Goal: Information Seeking & Learning: Learn about a topic

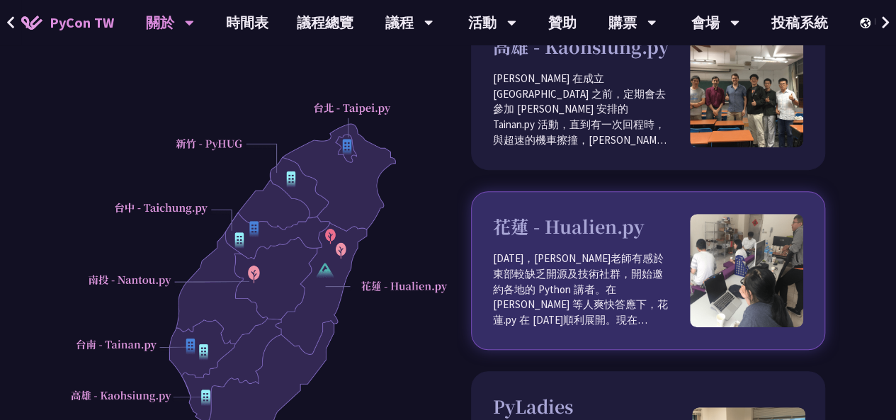
scroll to position [906, 0]
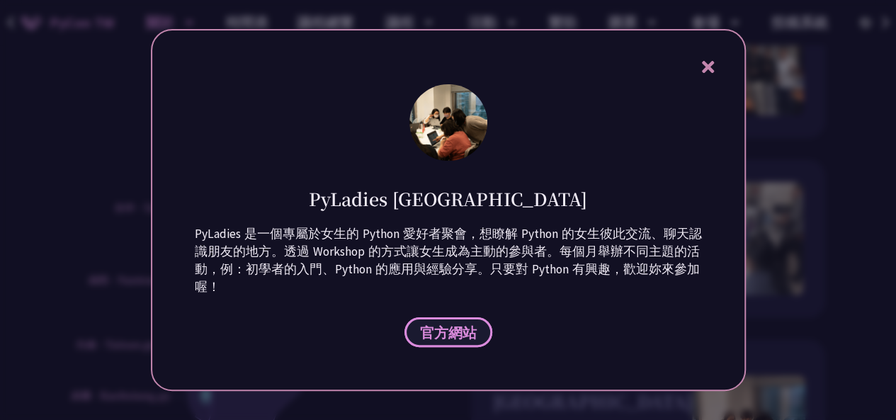
click at [442, 332] on span "官方網站" at bounding box center [448, 333] width 57 height 18
click at [711, 59] on icon at bounding box center [708, 67] width 18 height 18
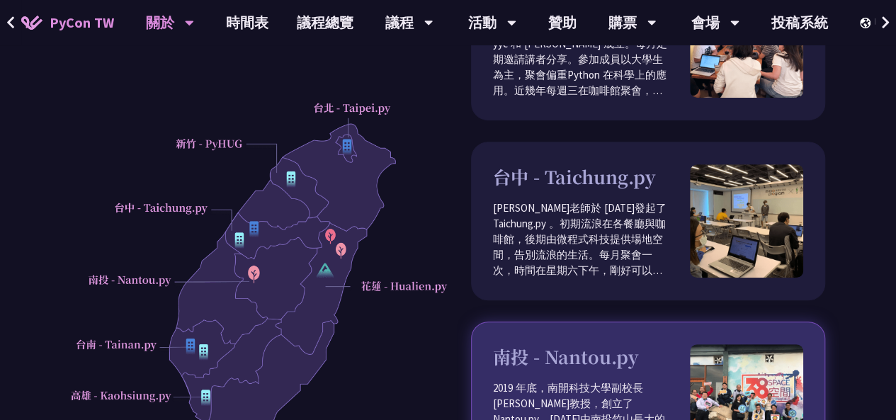
scroll to position [56, 0]
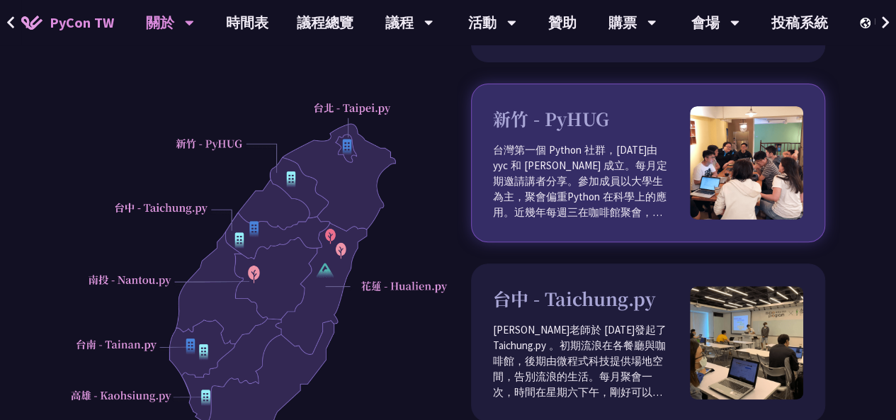
click at [624, 142] on p "台灣第一個 Python 社群，2011 年由 yyc 和 Albert Huang 成立。每月定期邀請講者分享。參加成員以大學生為主，聚會偏重Python …" at bounding box center [591, 181] width 197 height 78
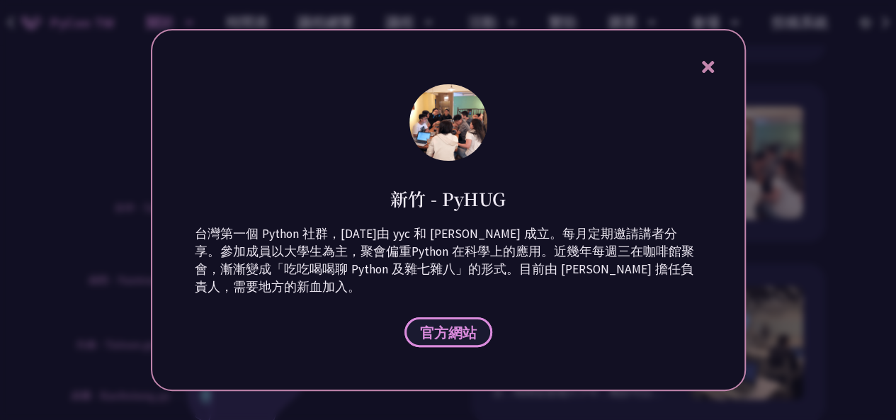
click at [469, 332] on span "官方網站" at bounding box center [448, 333] width 57 height 18
click at [711, 65] on icon at bounding box center [708, 67] width 12 height 12
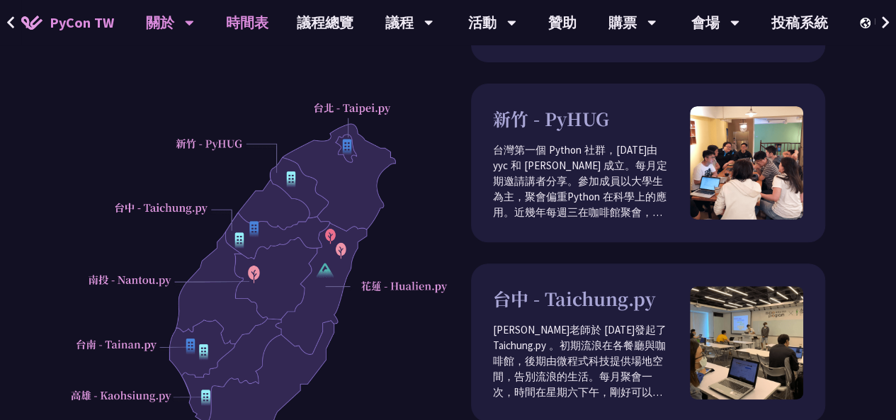
click at [249, 18] on link "時間表" at bounding box center [247, 22] width 71 height 45
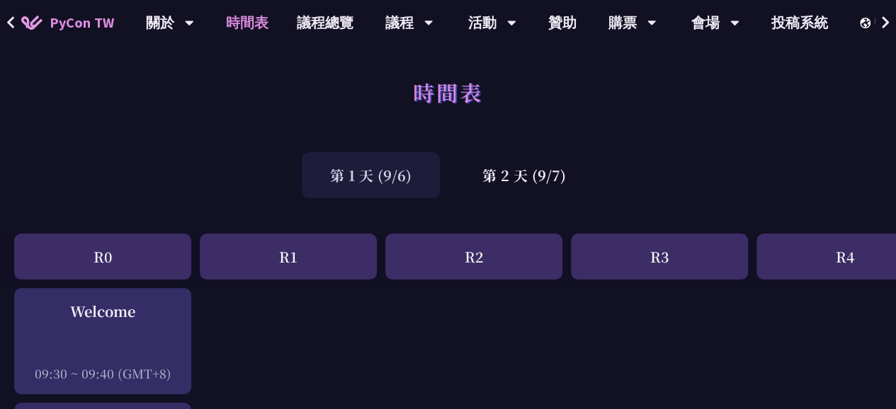
click at [392, 185] on div "第 1 天 (9/6)" at bounding box center [371, 175] width 138 height 46
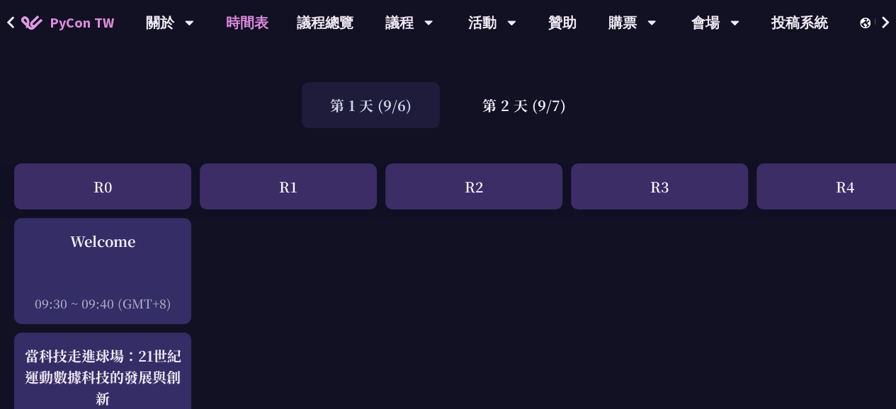
scroll to position [71, 0]
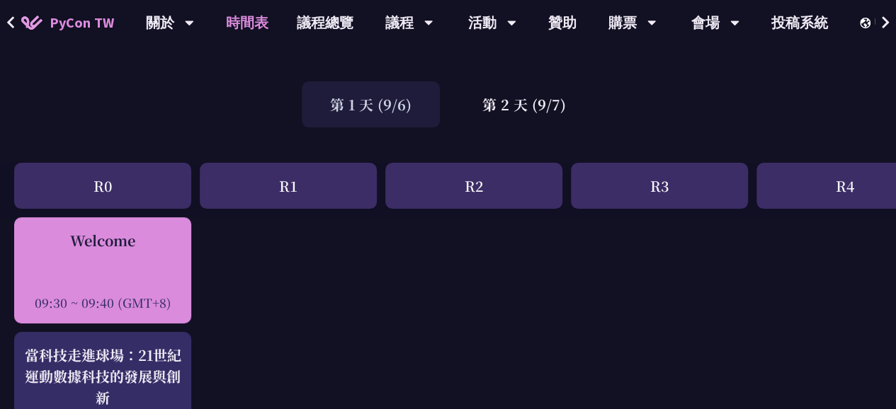
click at [139, 271] on div "Welcome 09:30 ~ 09:40 (GMT+8)" at bounding box center [102, 270] width 163 height 81
click at [16, 290] on div "Welcome 09:30 ~ 09:40 (GMT+8)" at bounding box center [102, 270] width 177 height 106
click at [77, 271] on div "Welcome 09:30 ~ 09:40 (GMT+8)" at bounding box center [102, 270] width 163 height 81
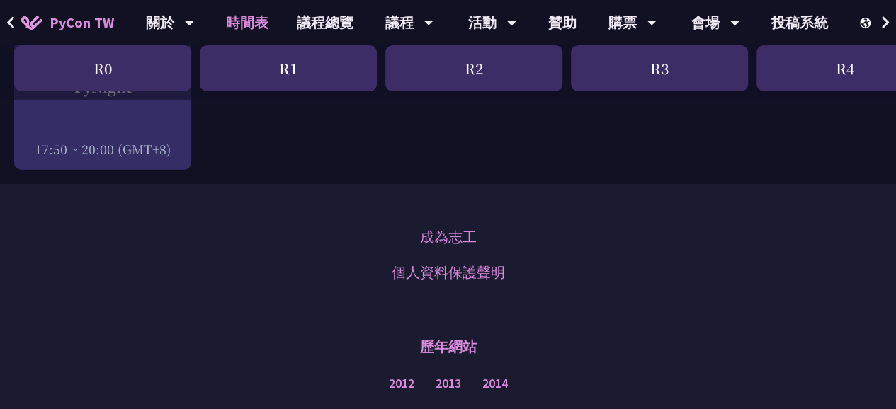
scroll to position [2479, 0]
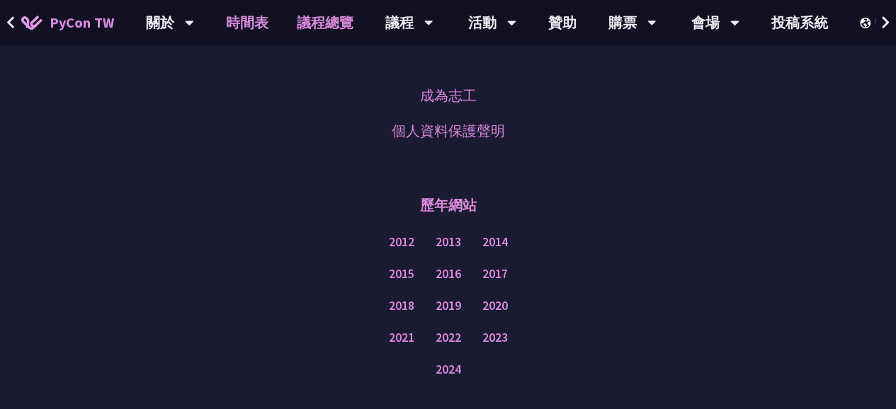
click at [306, 21] on link "議程總覽" at bounding box center [325, 22] width 85 height 45
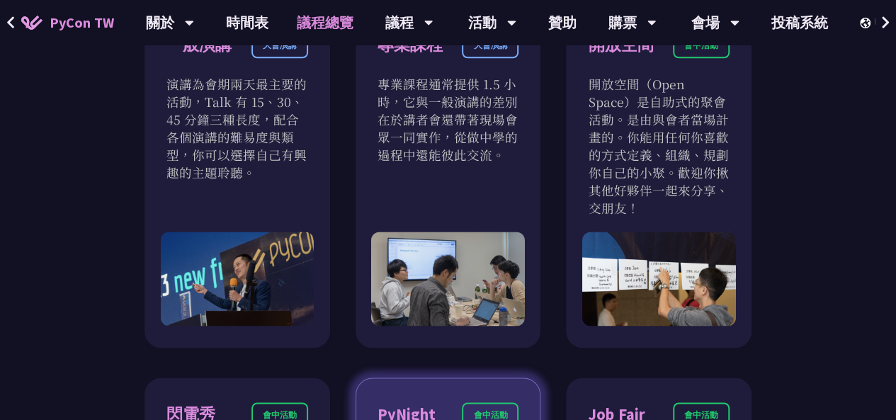
scroll to position [1133, 0]
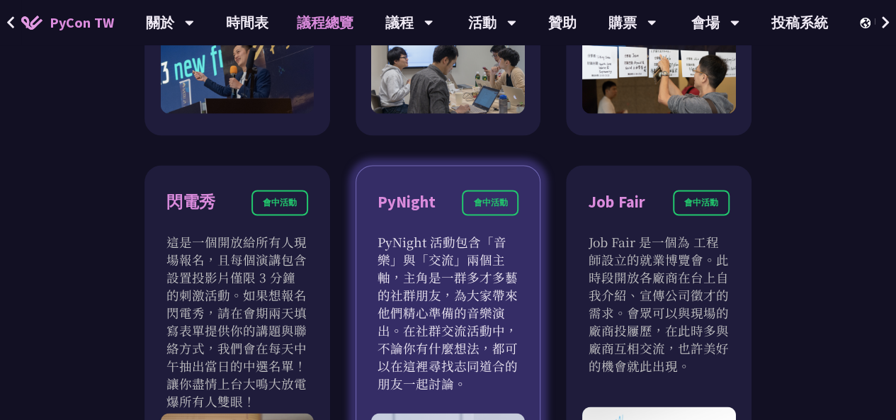
click at [421, 210] on div "PyNight" at bounding box center [407, 202] width 58 height 25
click at [436, 260] on p "PyNight 活動包含「音樂」與「交流」兩個主軸，主角是一群多才多藝的社群朋友，為大家帶來他們精心準備的音樂演出。在社群交流活動中，不論你有什麼想法，都可以…" at bounding box center [449, 311] width 142 height 159
click at [483, 201] on div "會中活動" at bounding box center [490, 203] width 57 height 26
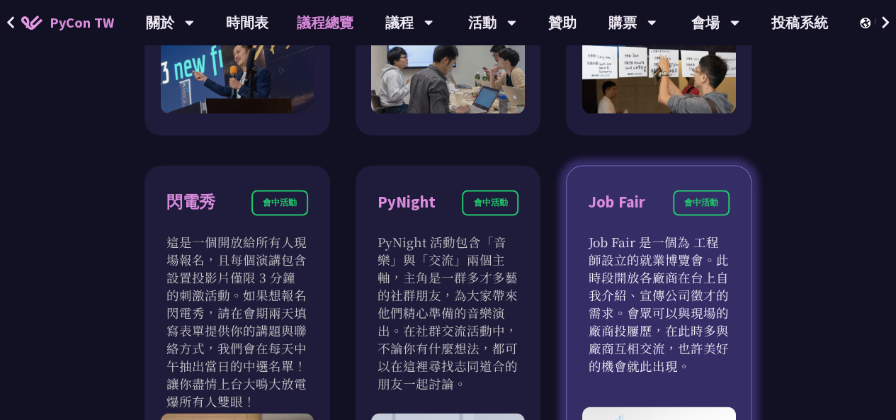
click at [691, 193] on div "會中活動" at bounding box center [701, 203] width 57 height 26
click at [603, 203] on div "Job Fair" at bounding box center [616, 202] width 57 height 25
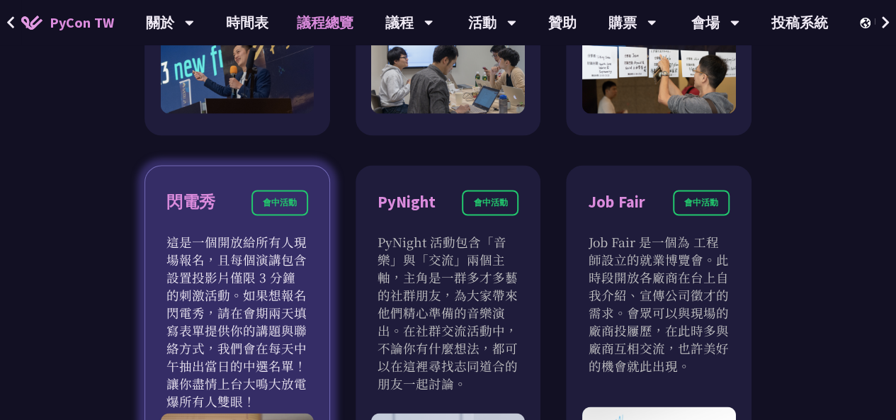
click at [316, 223] on div "閃電秀 會中活動 這是一個開放給所有人現場報名，且每個演講包含設置投影片僅限 3 分鐘的刺激活動。如果想報名閃電秀，請在會期兩天填寫表單提供你的講題與聯絡方式…" at bounding box center [238, 347] width 186 height 364
click at [265, 205] on div "會中活動" at bounding box center [279, 203] width 57 height 26
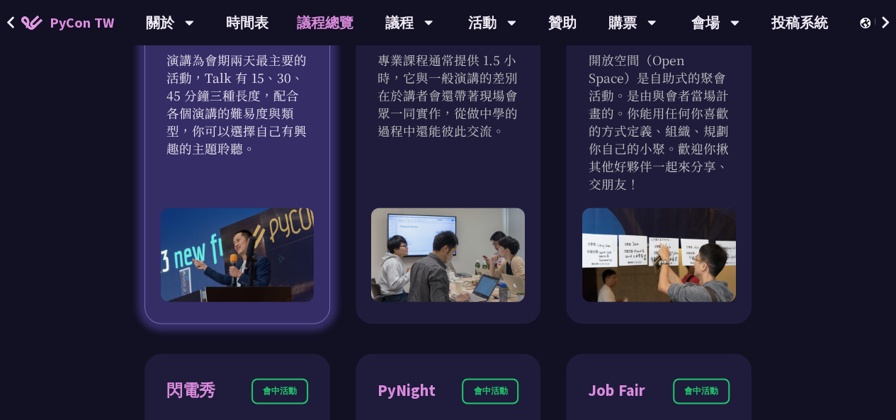
scroll to position [779, 0]
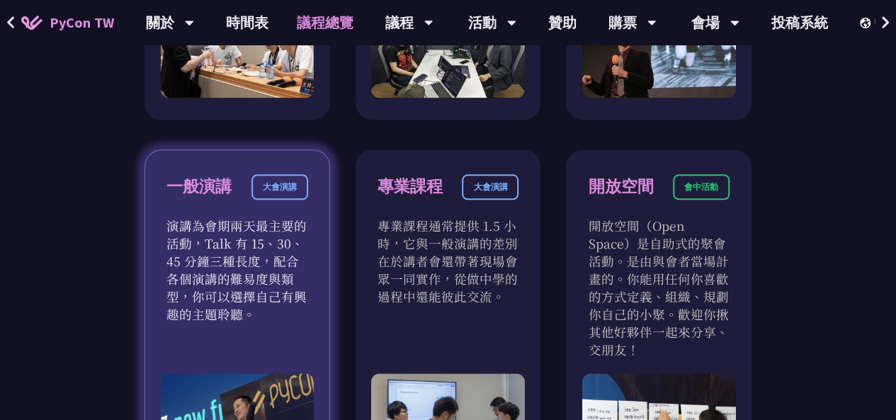
click at [287, 196] on div "大會演講" at bounding box center [279, 187] width 57 height 26
drag, startPoint x: 256, startPoint y: 193, endPoint x: 421, endPoint y: 236, distance: 170.6
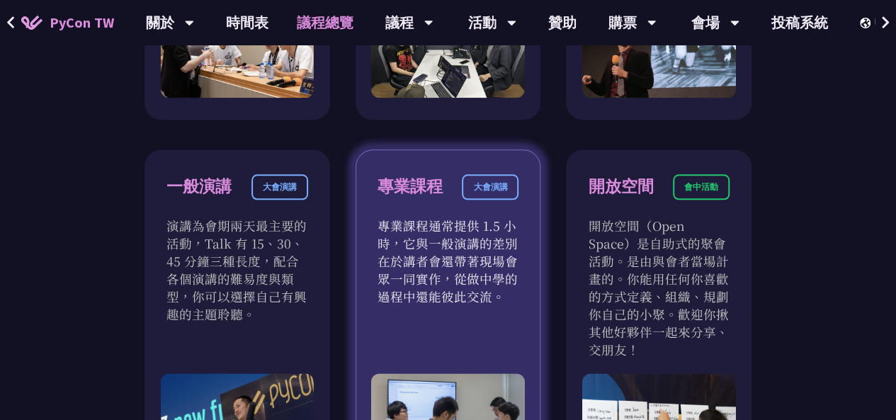
click at [261, 193] on div "大會演講" at bounding box center [279, 187] width 57 height 26
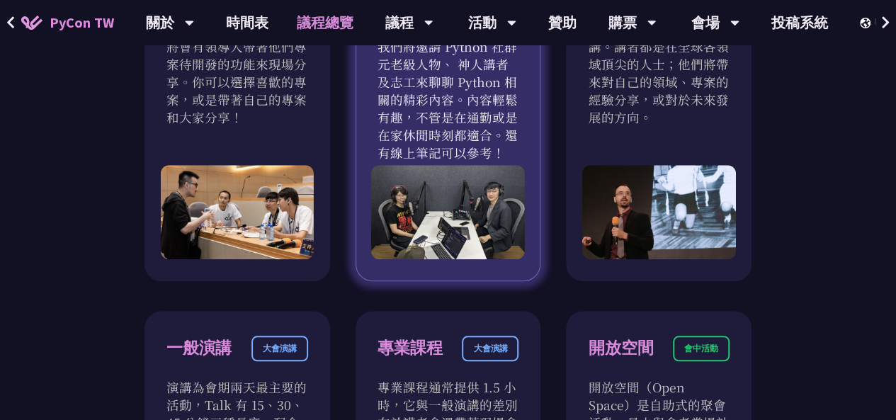
scroll to position [496, 0]
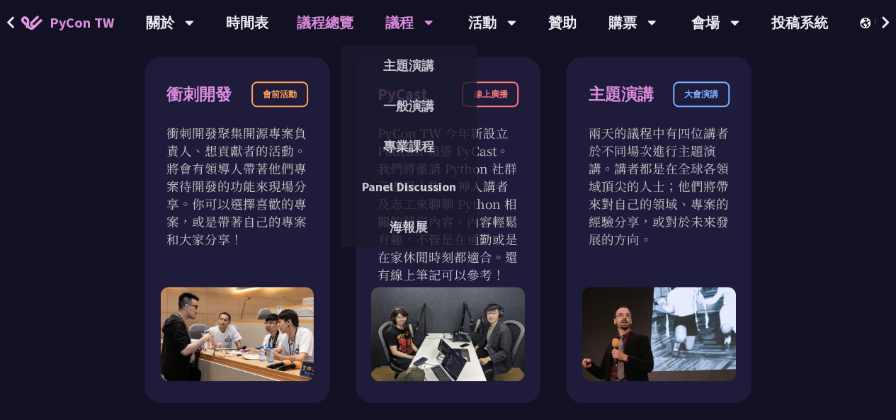
click at [194, 35] on div "議程" at bounding box center [170, 22] width 48 height 45
click at [412, 66] on link "主題演講" at bounding box center [409, 65] width 136 height 33
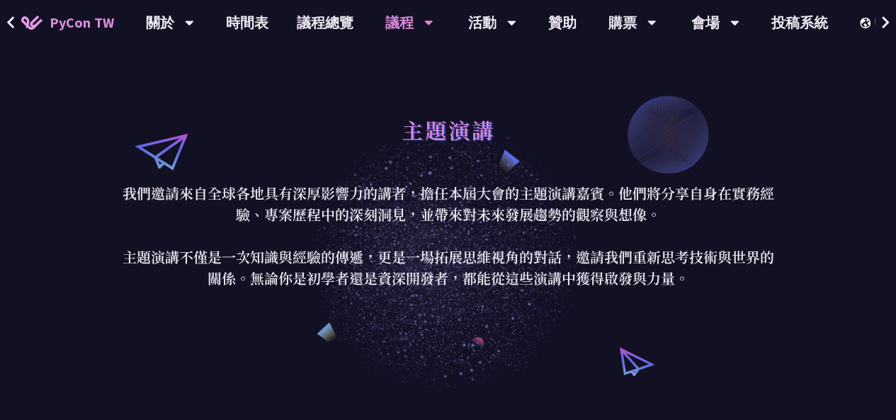
click at [417, 232] on p "我們邀請來自全球各地具有深厚影響力的講者，擔任本屆大會的主題演講嘉賓。他們將分享自身在實務經驗、專案歷程中的深刻洞見，並帶來對未來發展趨勢的觀察與想像。 主題…" at bounding box center [448, 236] width 659 height 106
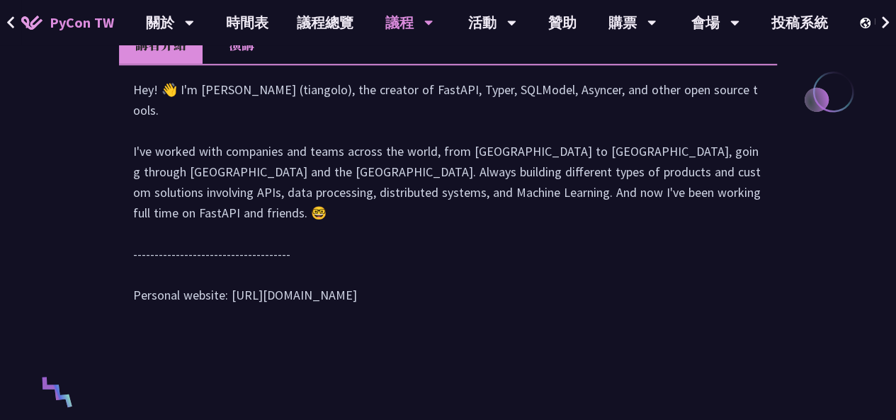
scroll to position [496, 0]
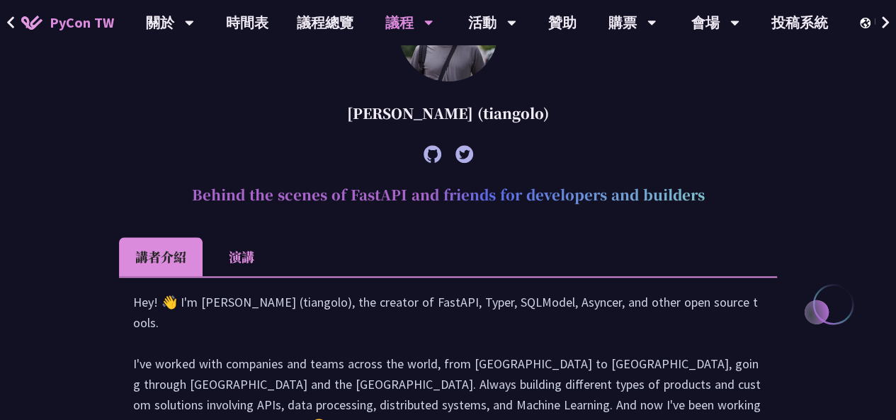
click at [246, 258] on li "演講" at bounding box center [242, 256] width 78 height 39
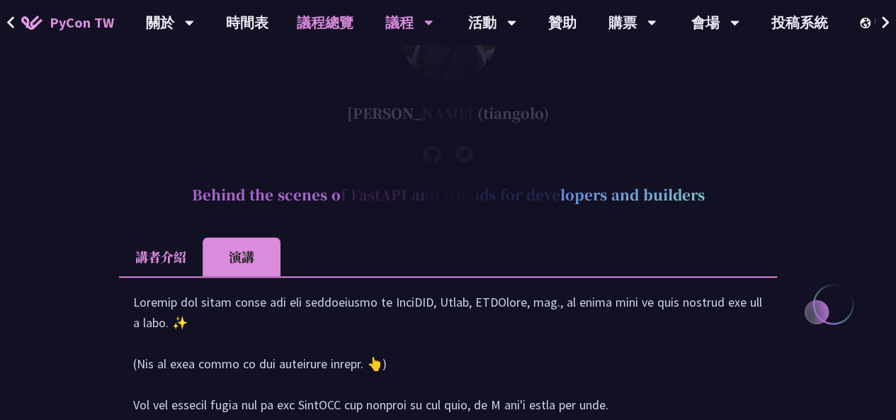
click at [346, 17] on link "議程總覽" at bounding box center [325, 22] width 85 height 45
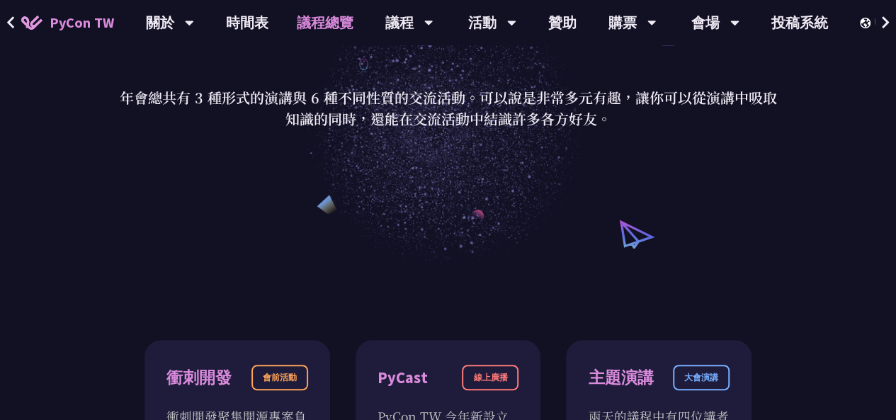
click at [437, 128] on p "年會總共有 3 種形式的演講與 6 種不同性質的交流活動。可以說是非常多元有趣，讓你可以從演講中吸取知識的同時，還能在交流活動中結識許多各方好友。" at bounding box center [448, 108] width 659 height 43
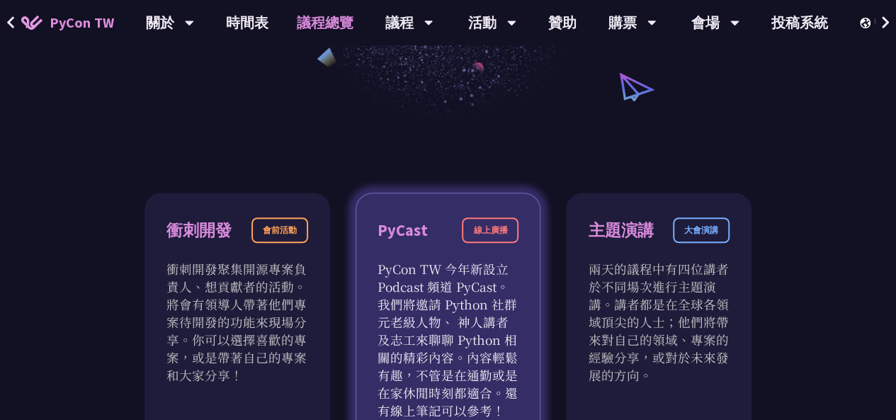
scroll to position [496, 0]
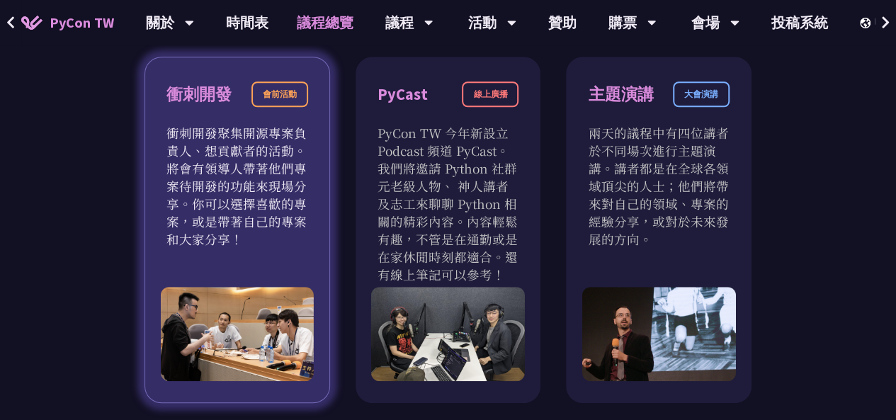
click at [284, 91] on div "會前活動" at bounding box center [279, 94] width 57 height 26
click at [216, 186] on p "衝刺開發聚集開源專案負責人、想貢獻者的活動。將會有領導人帶著他們專案待開發的功能來現場分享。你可以選擇喜歡的專案，或是帶著自己的專案和大家分享！" at bounding box center [237, 186] width 142 height 124
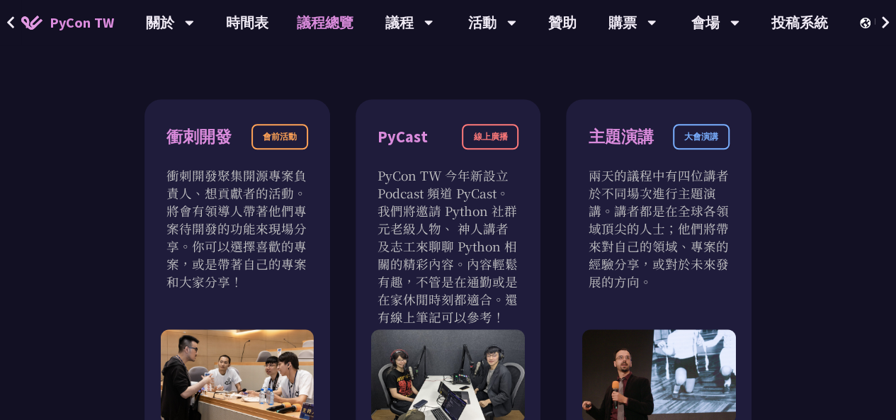
scroll to position [71, 0]
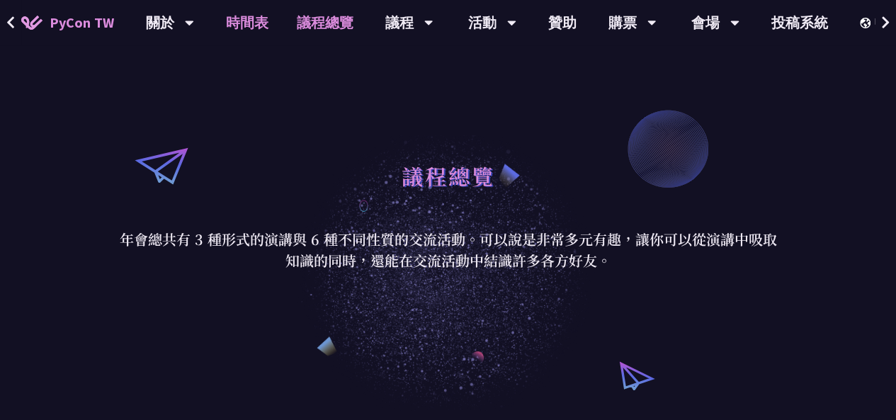
click at [259, 21] on link "時間表" at bounding box center [247, 22] width 71 height 45
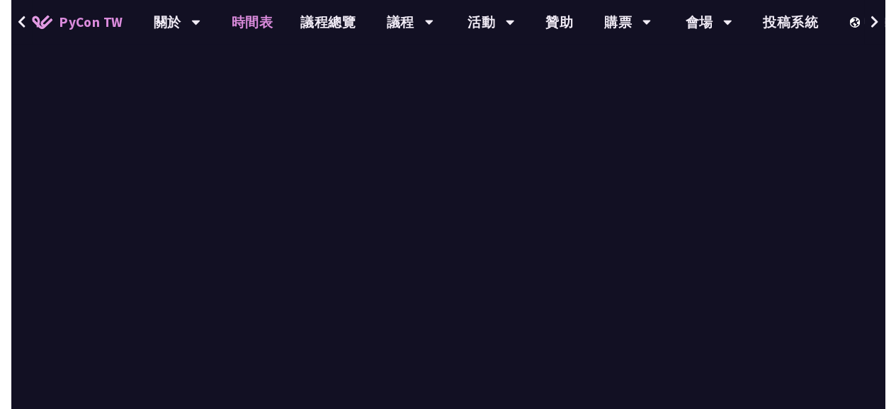
scroll to position [2479, 0]
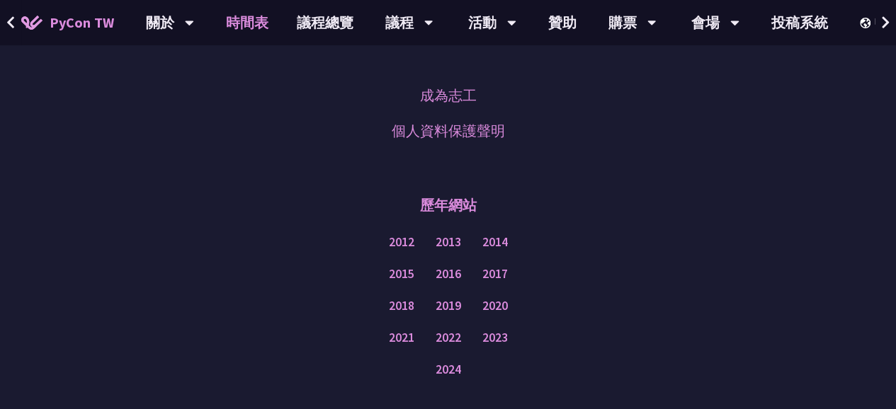
click at [698, 161] on div "成為志工 個人資料保護聲明 歷年網站 2012 2013 2014 2015 2016 2017 2018 2019 2020 2021 2022 2023 …" at bounding box center [448, 263] width 896 height 441
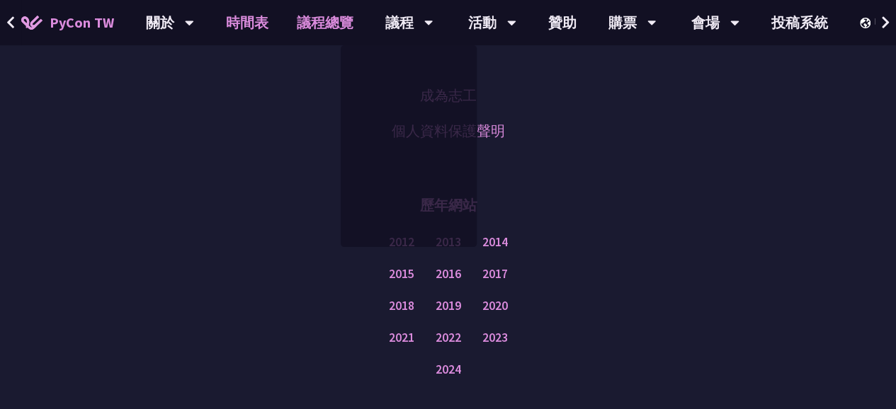
click at [331, 19] on link "議程總覽" at bounding box center [325, 22] width 85 height 45
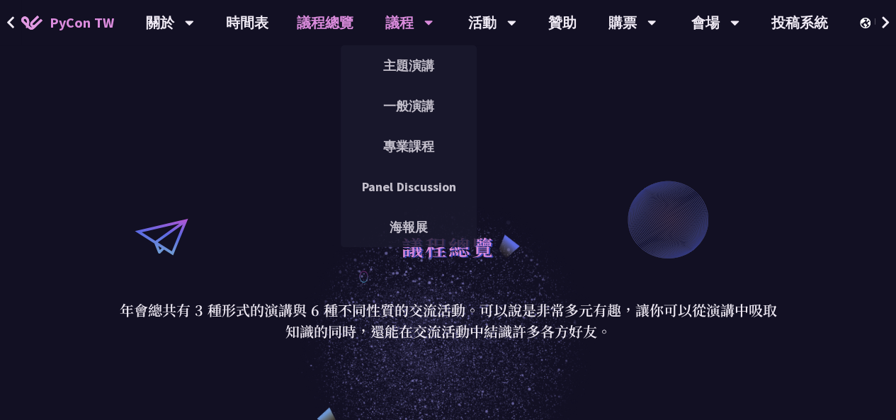
click at [194, 11] on div "議程" at bounding box center [170, 22] width 48 height 45
click at [425, 182] on link "Panel Discussion" at bounding box center [409, 186] width 136 height 33
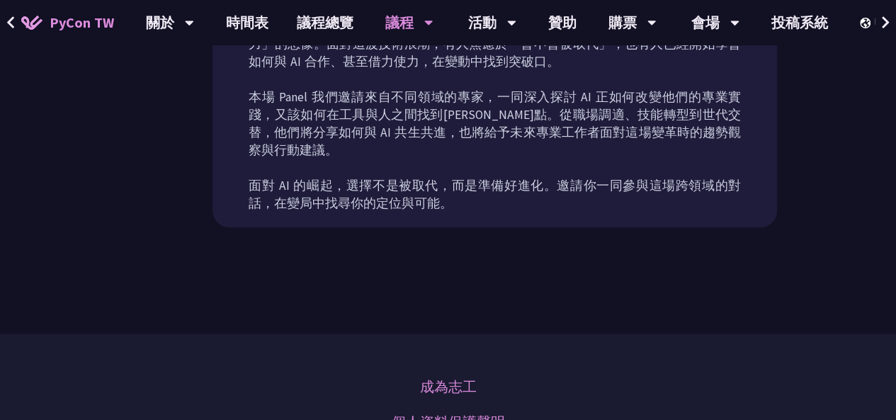
scroll to position [567, 0]
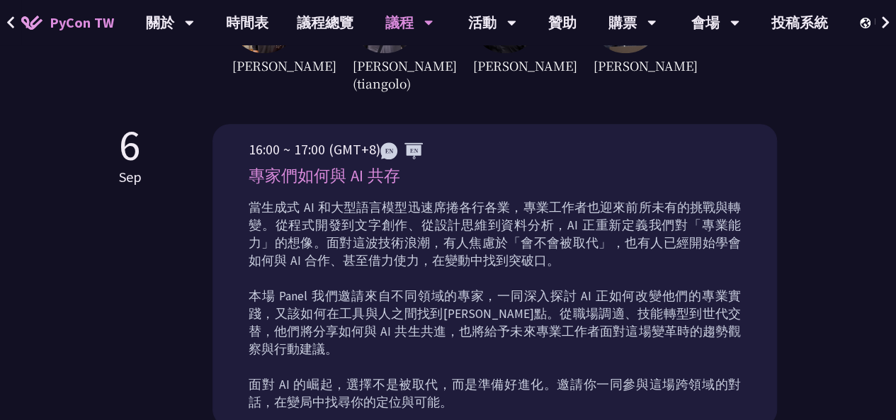
click at [523, 235] on p "當生成式 AI 和大型語言模型迅速席捲各行各業，專業工作者也迎來前所未有的挑戰與轉變。從程式開發到文字創作、從設計思維到資料分析，AI 正重新定義我們對「專業…" at bounding box center [495, 305] width 492 height 213
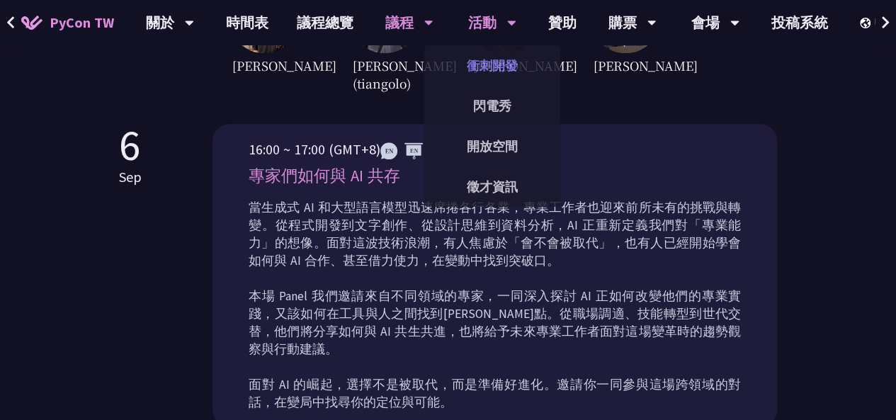
click at [504, 71] on link "衝刺開發" at bounding box center [492, 65] width 136 height 33
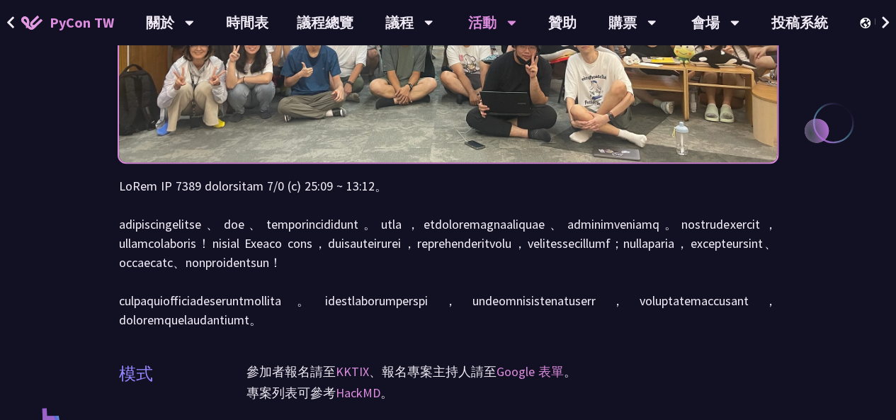
scroll to position [283, 0]
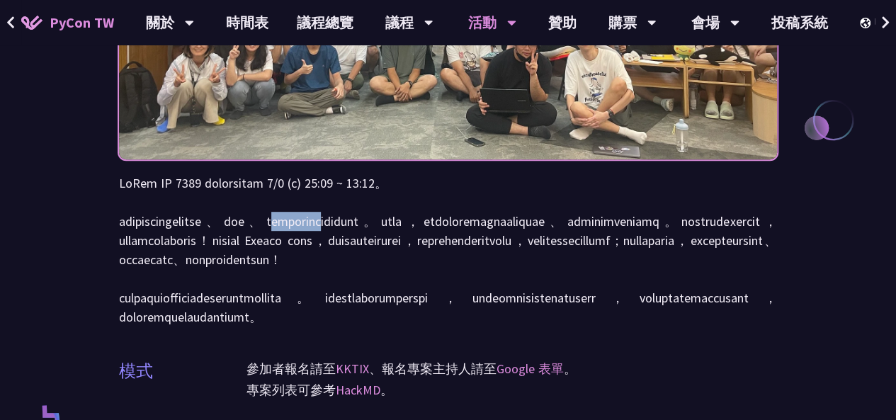
drag, startPoint x: 400, startPoint y: 217, endPoint x: 507, endPoint y: 213, distance: 107.8
click at [507, 213] on p at bounding box center [448, 250] width 658 height 153
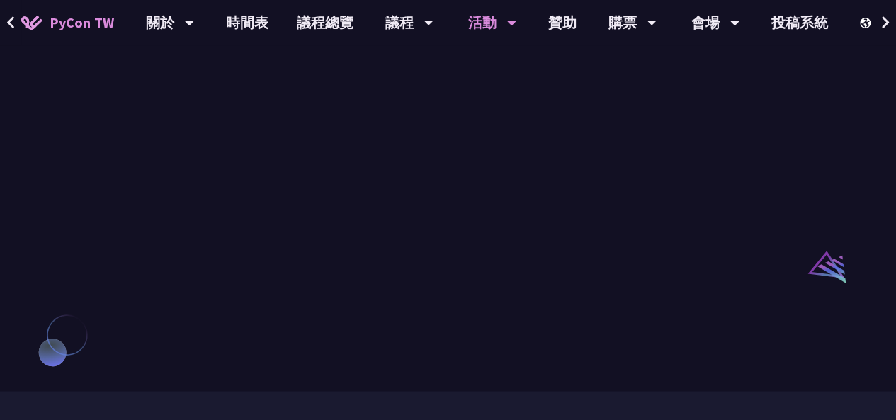
scroll to position [1063, 0]
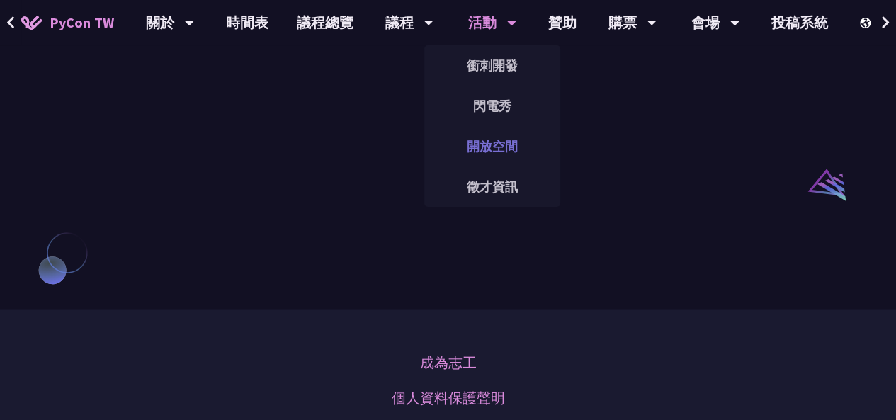
click at [477, 147] on link "開放空間" at bounding box center [492, 146] width 136 height 33
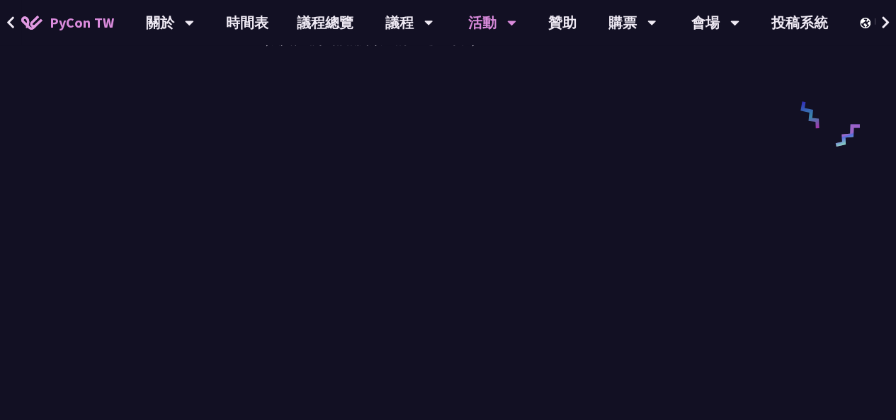
scroll to position [2054, 0]
click at [319, 16] on link "議程總覽" at bounding box center [325, 22] width 85 height 45
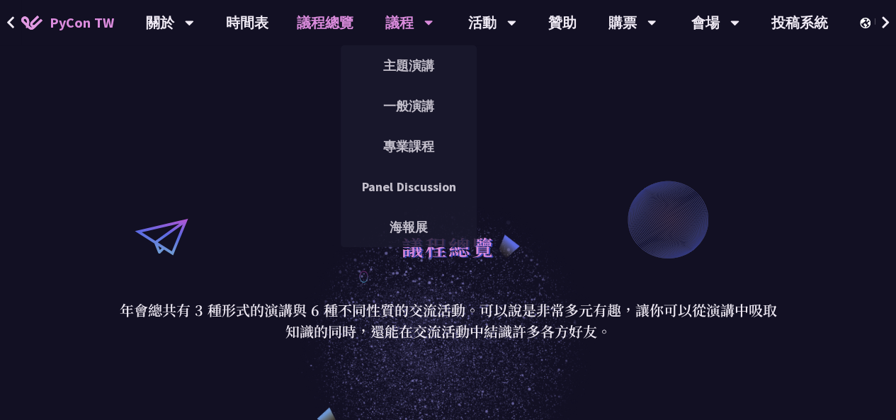
click at [194, 21] on div "議程" at bounding box center [170, 22] width 48 height 45
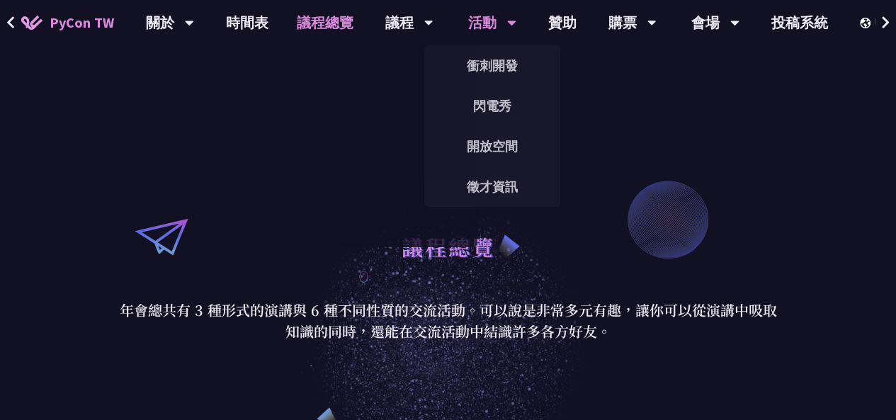
click at [194, 21] on div "活動" at bounding box center [170, 22] width 48 height 45
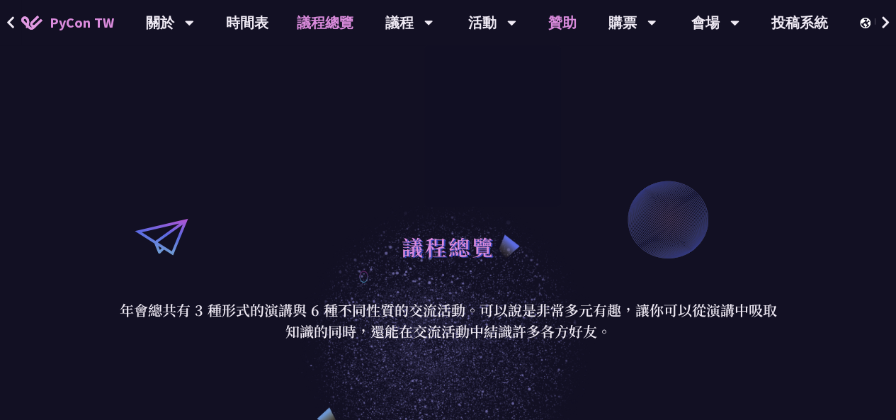
click at [567, 16] on link "贊助" at bounding box center [562, 22] width 57 height 45
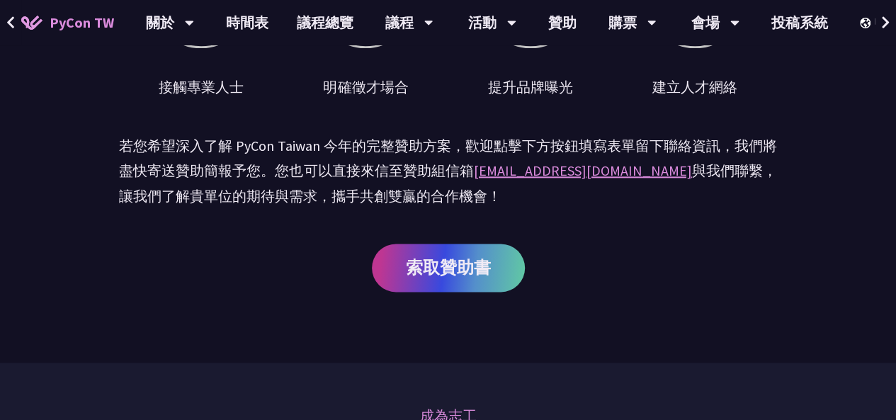
scroll to position [850, 0]
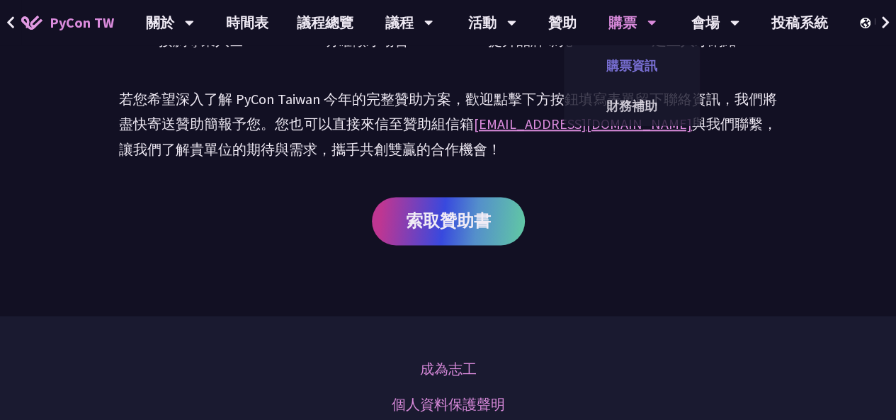
click at [638, 60] on link "購票資訊" at bounding box center [632, 65] width 136 height 33
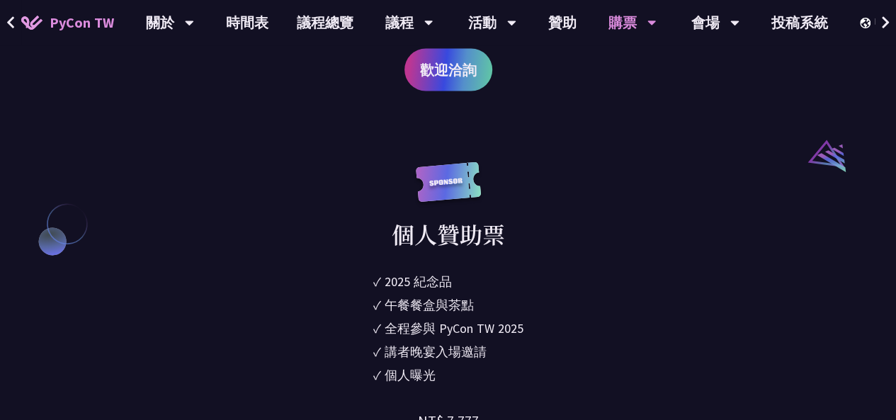
scroll to position [1558, 0]
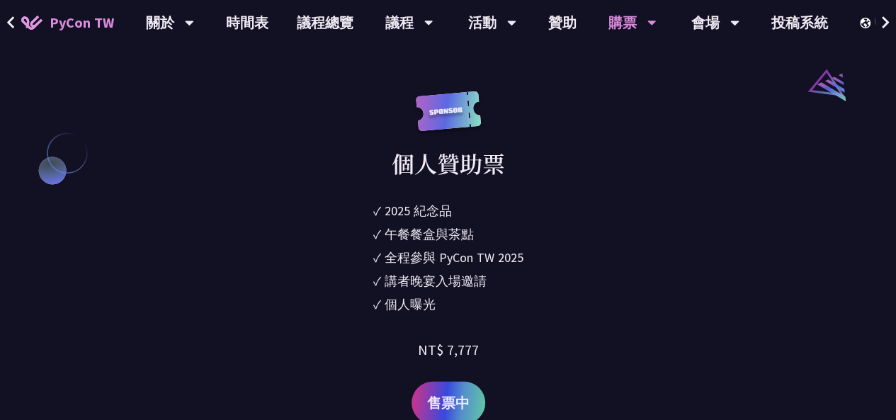
drag, startPoint x: 239, startPoint y: 313, endPoint x: 364, endPoint y: 383, distance: 143.3
click at [239, 313] on div "個人贊助票 ✓ 2025 紀念品 ✓ 午餐餐盒與茶點 ✓ 全程參與 PyCon TW 2025 ✓ 講者晚宴入場邀請 ✓ 個人曝光 NT$ 7,777 售票中" at bounding box center [448, 257] width 437 height 333
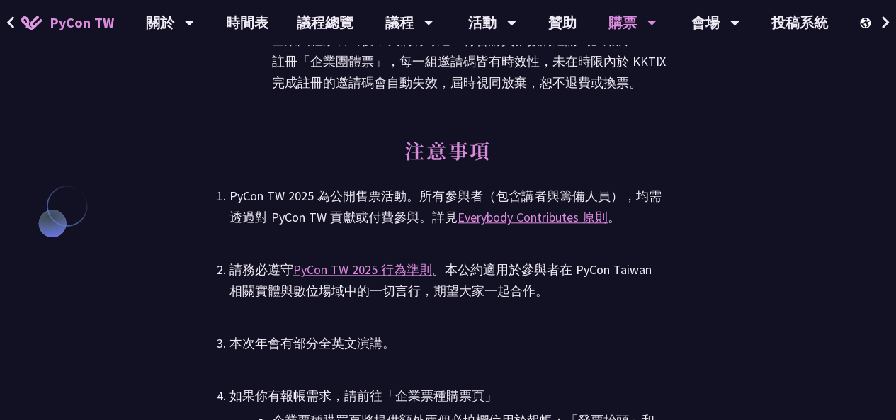
scroll to position [3400, 0]
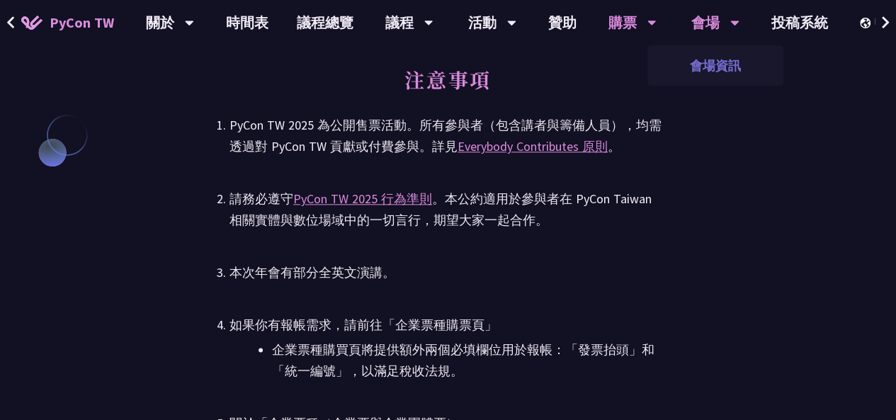
click at [707, 68] on link "會場資訊" at bounding box center [715, 65] width 136 height 33
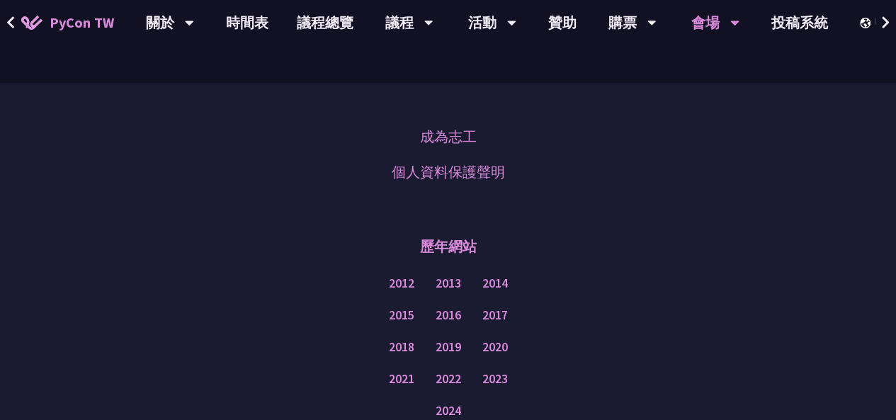
scroll to position [1516, 0]
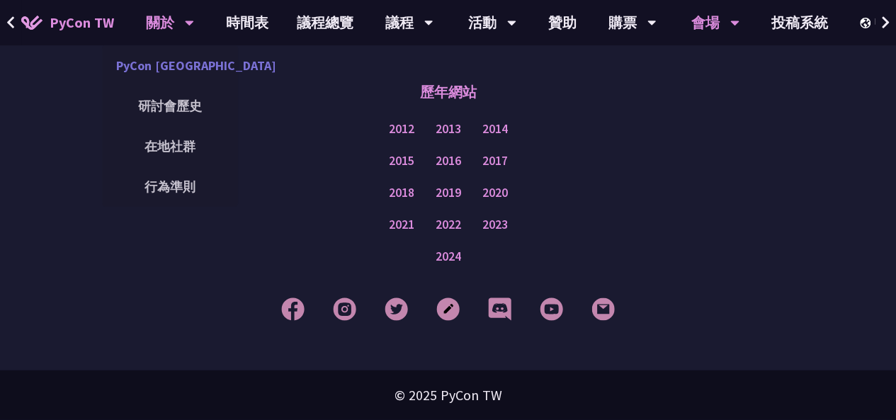
click at [184, 72] on link "PyCon Taiwan" at bounding box center [170, 65] width 136 height 33
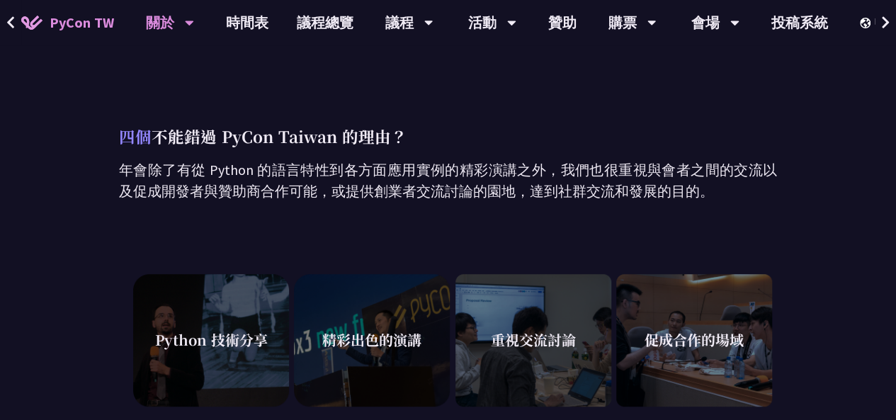
scroll to position [425, 0]
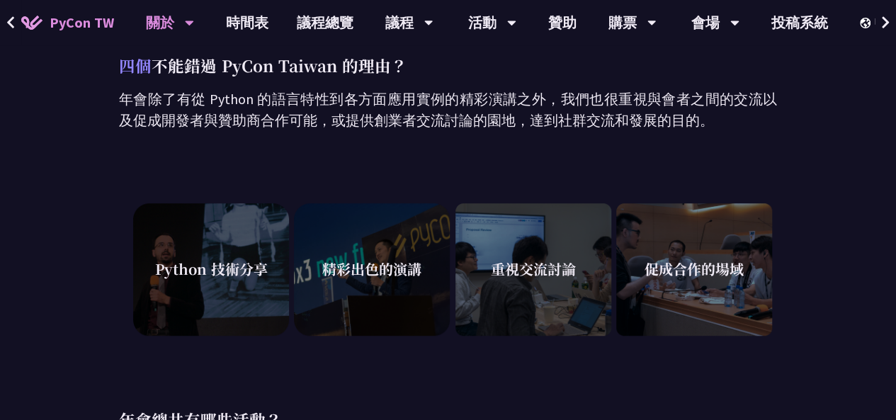
click at [403, 256] on div "精彩出色的演講" at bounding box center [372, 269] width 156 height 142
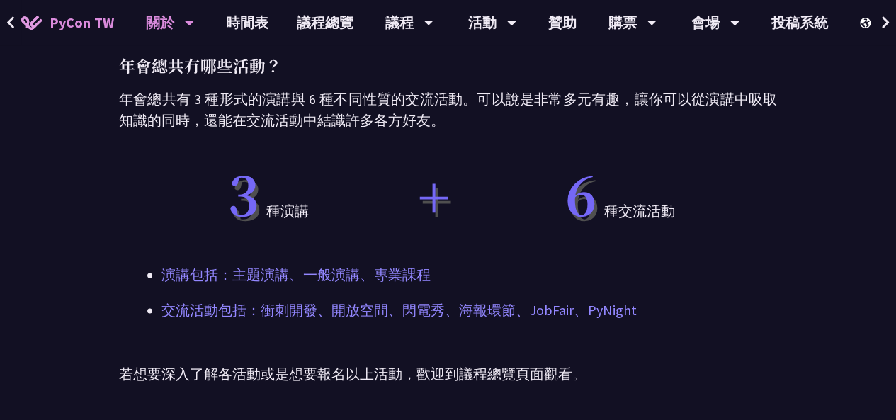
scroll to position [921, 0]
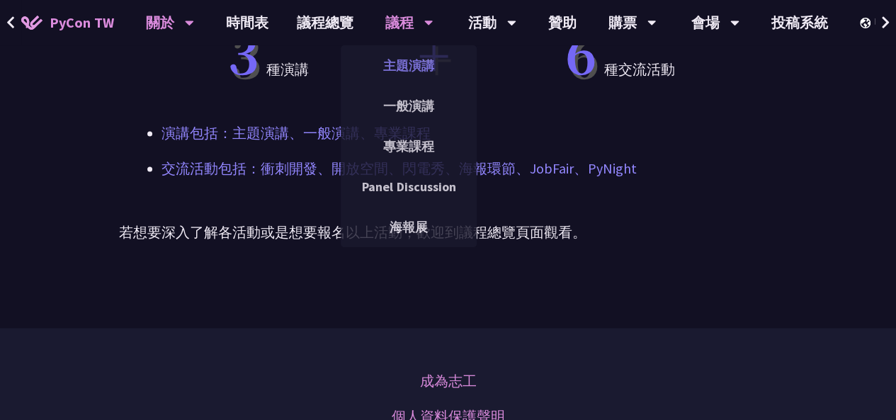
click at [422, 64] on link "主題演講" at bounding box center [409, 65] width 136 height 33
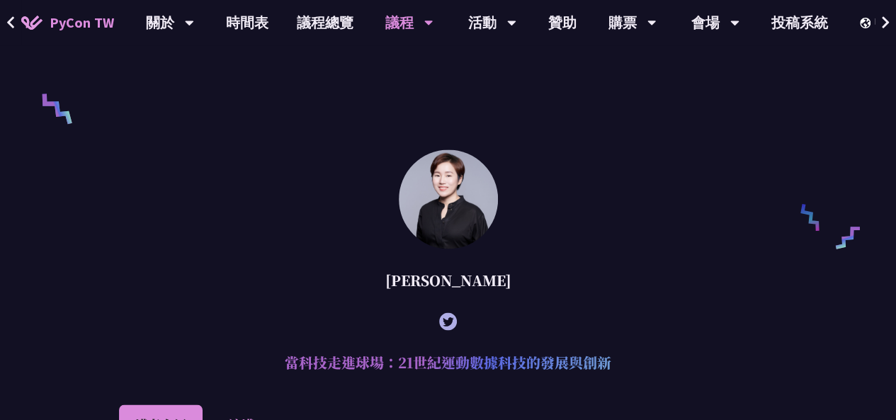
scroll to position [1488, 0]
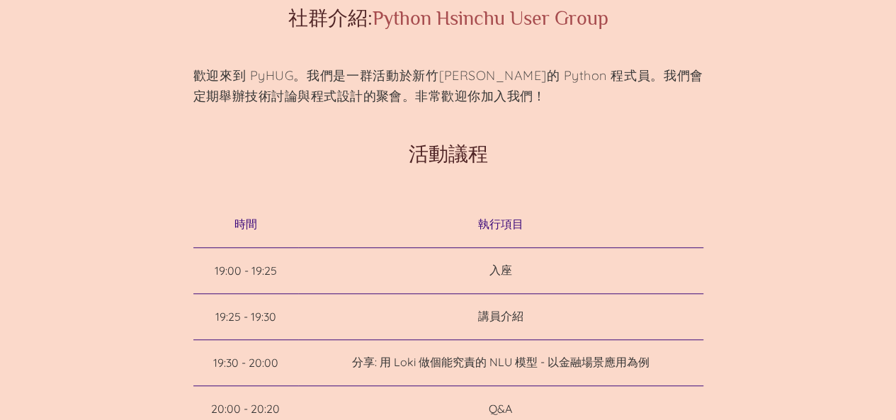
scroll to position [44, 0]
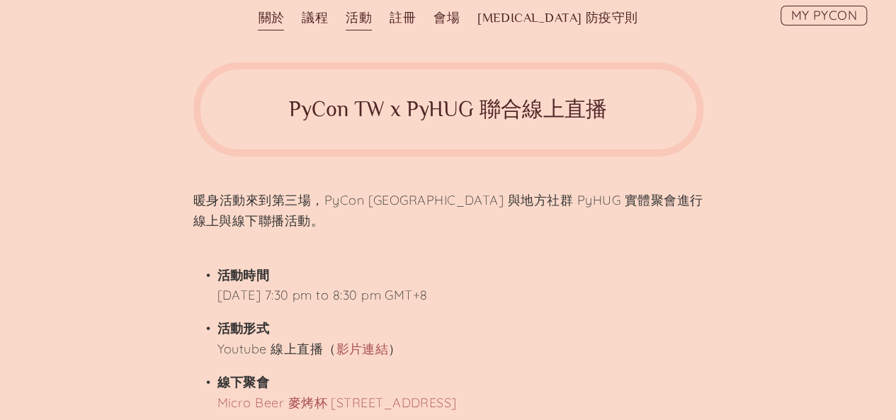
click at [284, 10] on link "關於" at bounding box center [271, 18] width 26 height 25
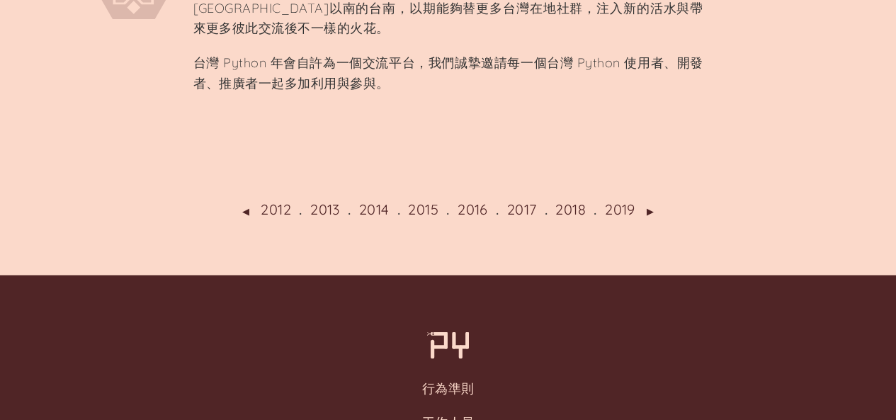
scroll to position [1204, 0]
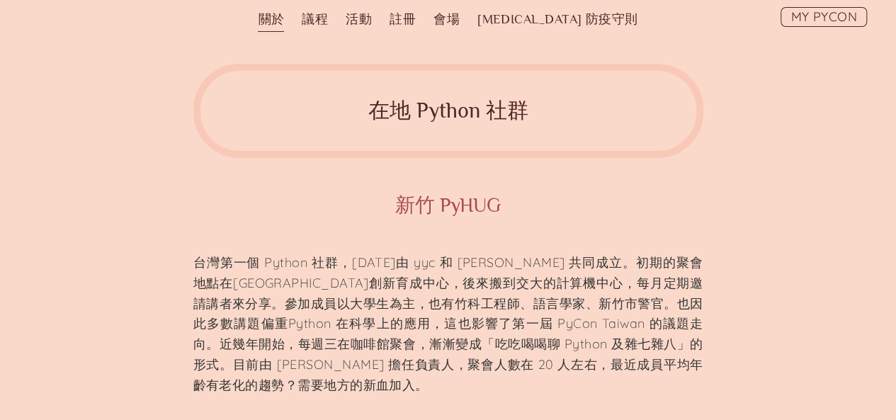
scroll to position [71, 0]
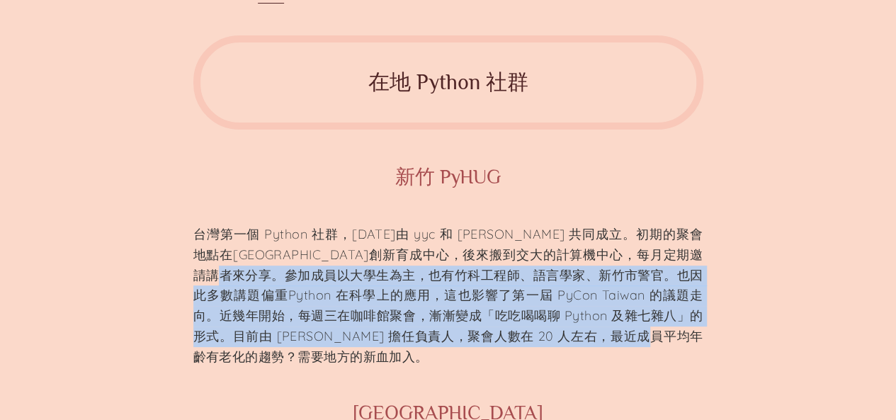
drag, startPoint x: 283, startPoint y: 278, endPoint x: 428, endPoint y: 351, distance: 162.2
click at [428, 351] on p "台灣第一個 Python 社群，2011 年由 yyc 和 Albert Huang 共同成立。初期的聚會地點在清大創新育成中心，後來搬到交大的計算機中心，每…" at bounding box center [448, 296] width 510 height 143
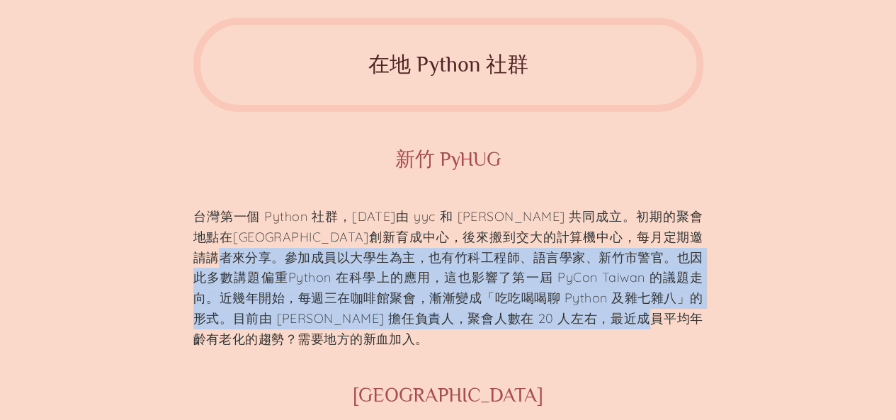
scroll to position [213, 0]
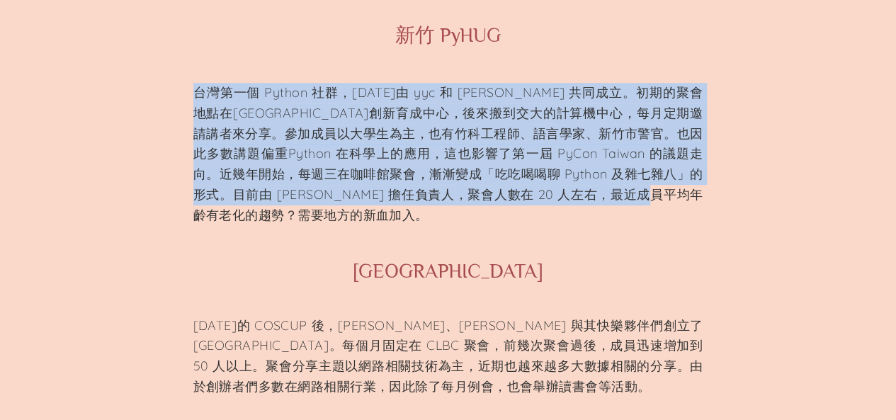
drag, startPoint x: 183, startPoint y: 94, endPoint x: 271, endPoint y: 224, distance: 156.6
copy p "台灣第一個 Python 社群，2011 年由 yyc 和 Albert Huang 共同成立。初期的聚會地點在清大創新育成中心，後來搬到交大的計算機中心，每…"
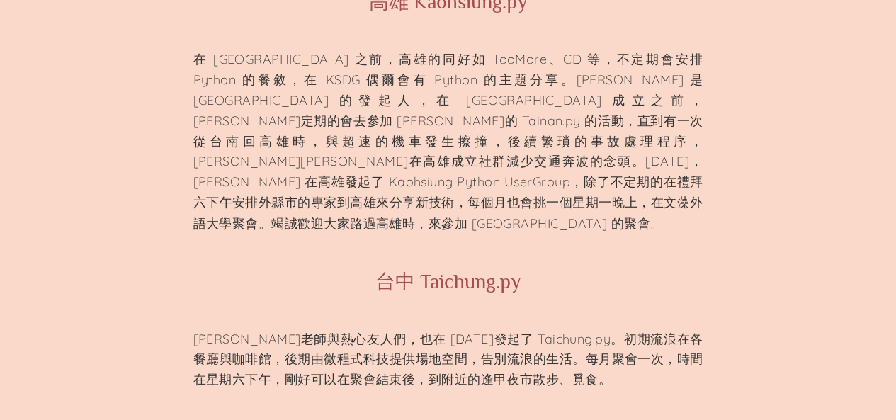
scroll to position [1275, 0]
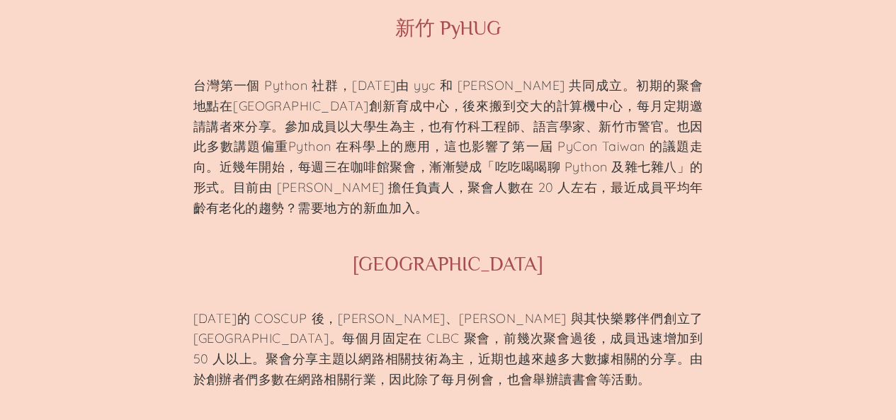
scroll to position [142, 0]
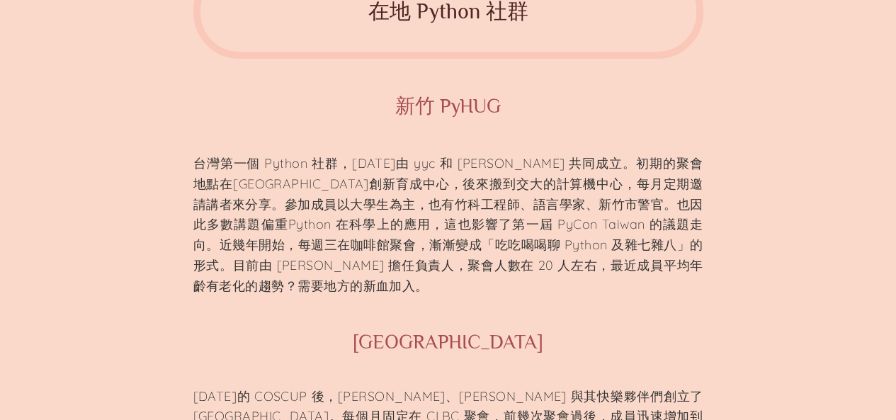
click at [275, 217] on p "台灣第一個 Python 社群，2011 年由 yyc 和 Albert Huang 共同成立。初期的聚會地點在清大創新育成中心，後來搬到交大的計算機中心，每…" at bounding box center [448, 225] width 510 height 143
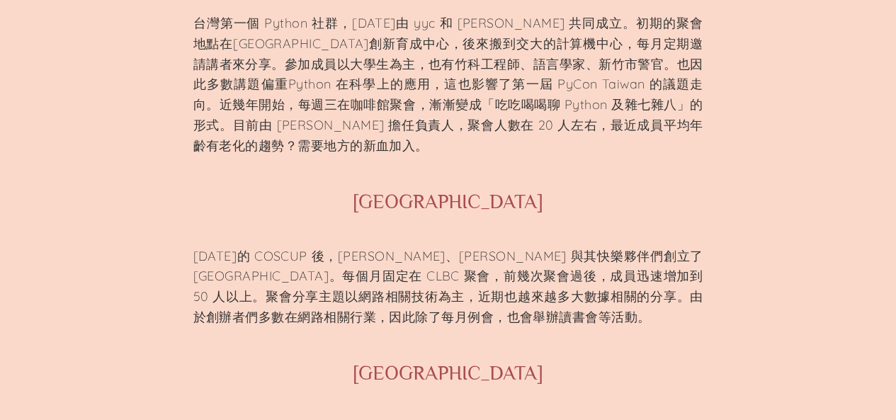
scroll to position [283, 0]
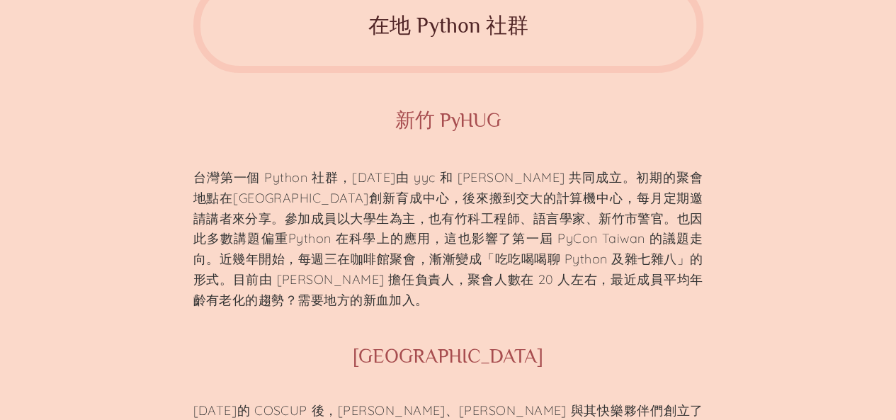
scroll to position [142, 0]
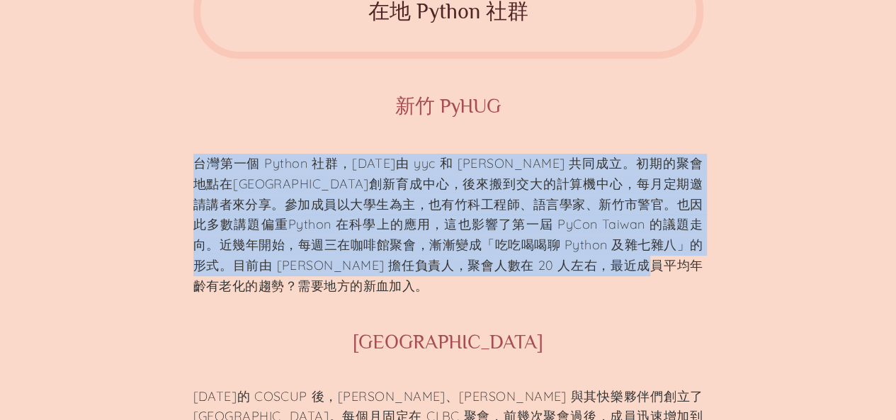
drag, startPoint x: 191, startPoint y: 168, endPoint x: 266, endPoint y: 281, distance: 135.4
click at [266, 278] on body "ZH EN PyCon TW20 關於 議程 時間表 基調演講 一般演講 專業課程 社群軌 活動 總覽 暖身活動 開放空間 衝刺開發 徵才資訊 註冊 會議門票…" at bounding box center [448, 68] width 896 height 420
copy p "台灣第一個 Python 社群，[DATE]由 yyc 和 [PERSON_NAME] 共同成立。初期的聚會地點在[GEOGRAPHIC_DATA]創新育成中…"
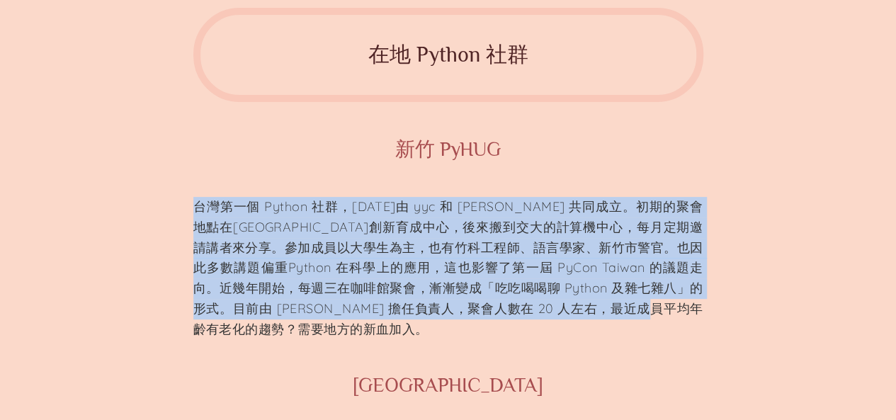
scroll to position [0, 0]
